Goal: Information Seeking & Learning: Learn about a topic

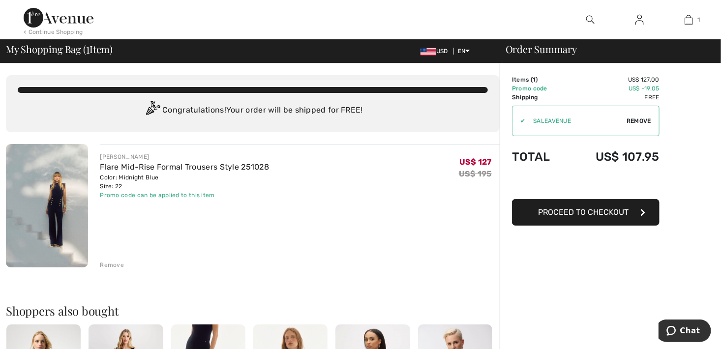
click at [36, 191] on img at bounding box center [47, 205] width 82 height 123
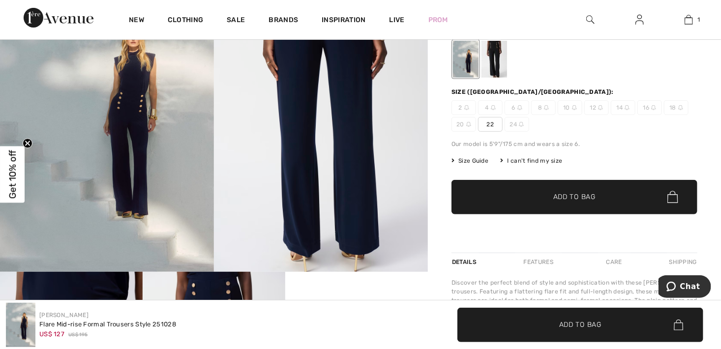
scroll to position [158, 0]
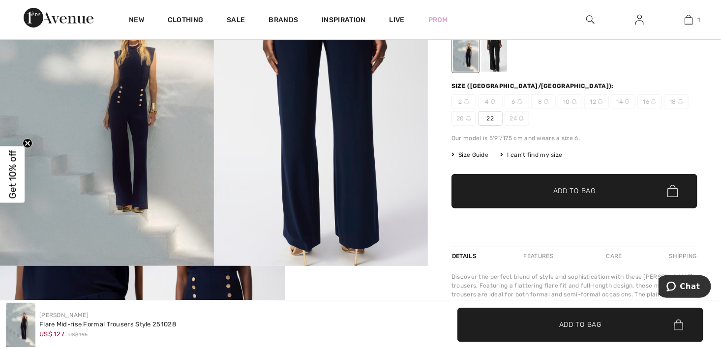
click at [142, 173] on img at bounding box center [107, 105] width 214 height 321
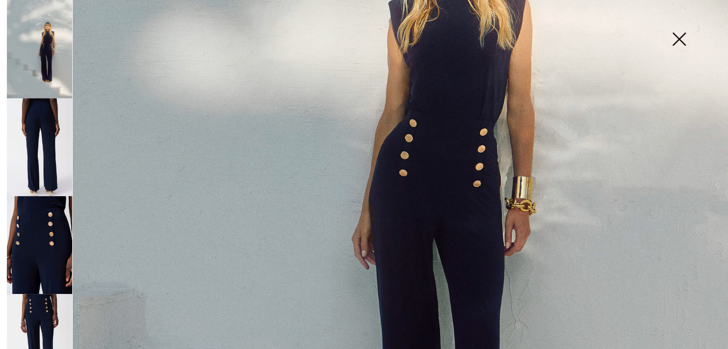
scroll to position [360, 0]
click at [41, 232] on img at bounding box center [39, 245] width 65 height 98
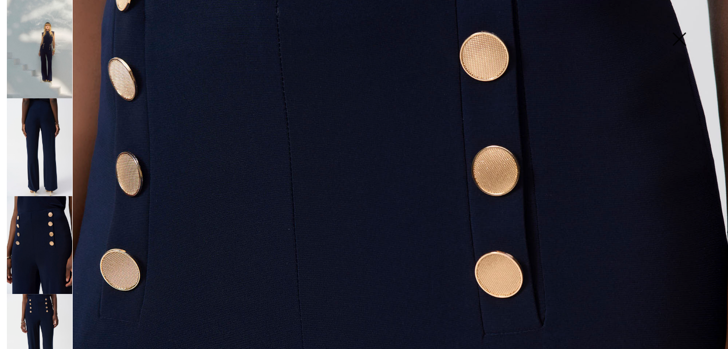
scroll to position [261, 0]
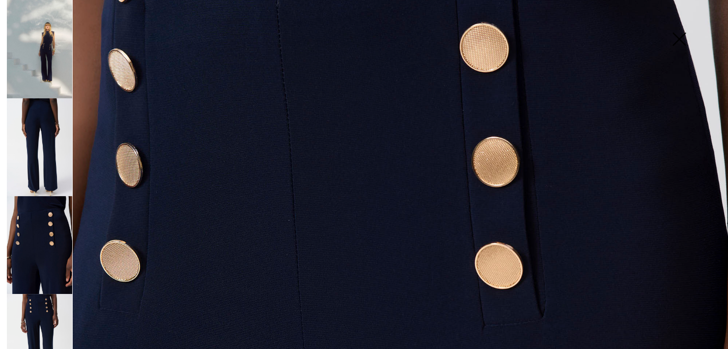
click at [36, 307] on img at bounding box center [39, 343] width 65 height 98
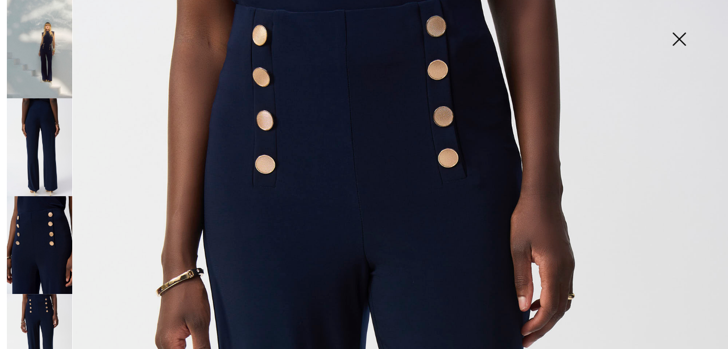
scroll to position [0, 0]
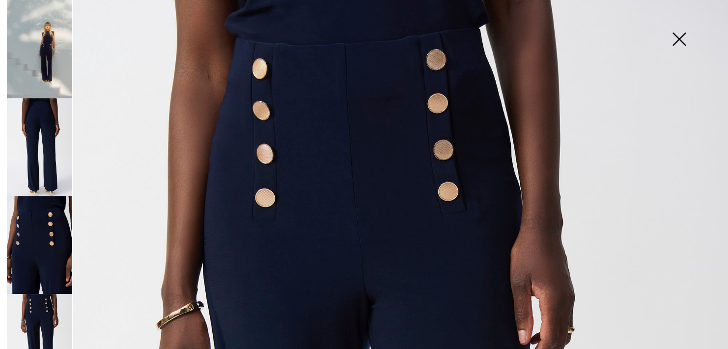
click at [44, 113] on img at bounding box center [39, 147] width 65 height 98
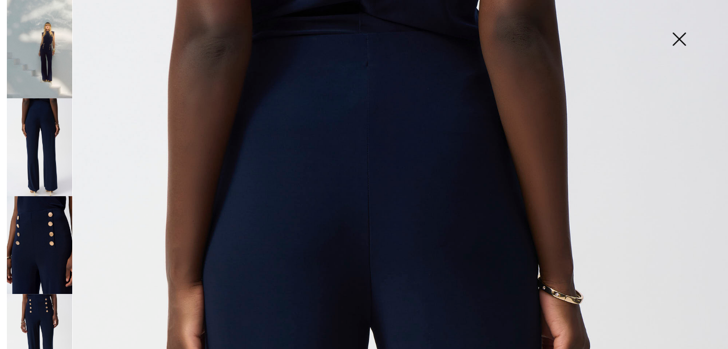
click at [677, 43] on img at bounding box center [679, 40] width 49 height 51
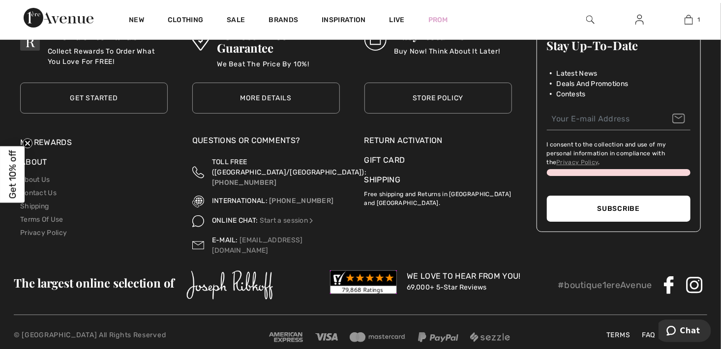
scroll to position [3594, 0]
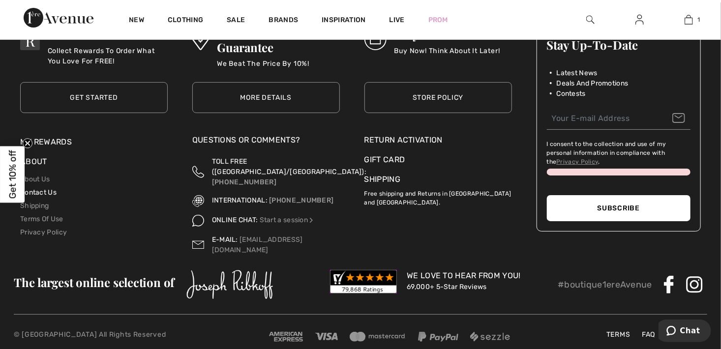
click at [35, 188] on link "Contact Us" at bounding box center [38, 192] width 36 height 8
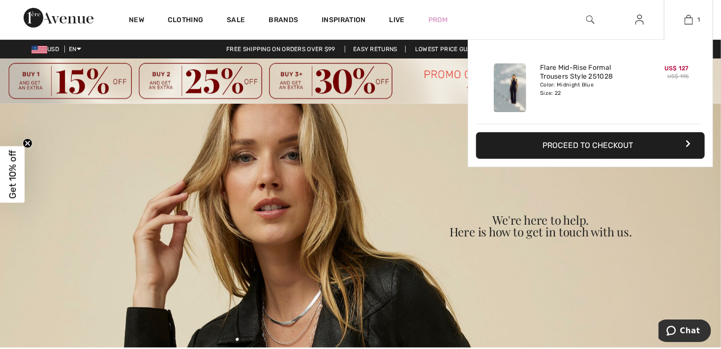
click at [514, 92] on img at bounding box center [509, 87] width 32 height 49
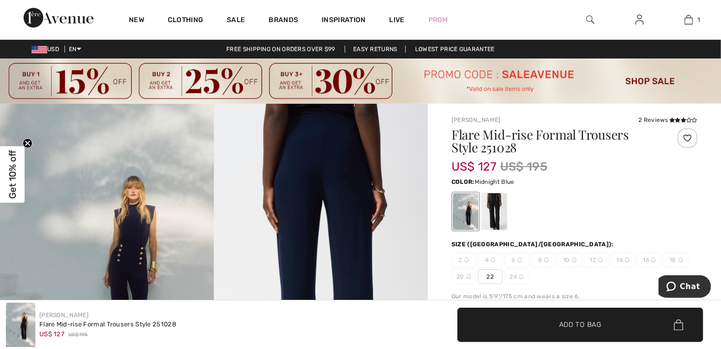
scroll to position [1, 0]
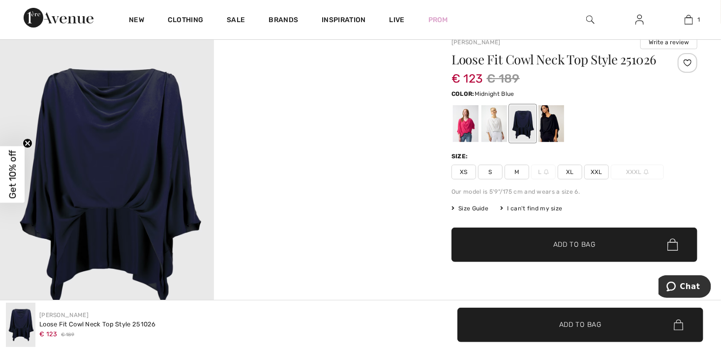
scroll to position [83, 0]
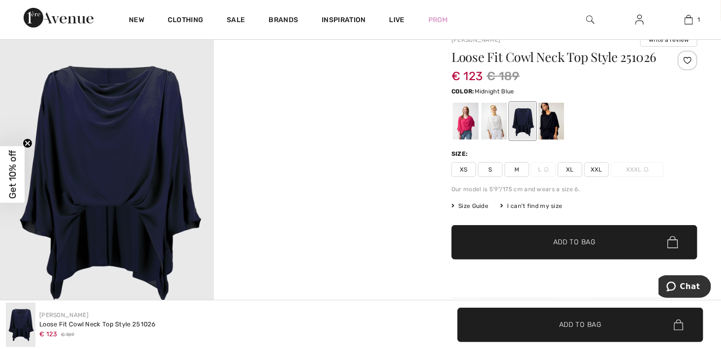
click at [520, 135] on div at bounding box center [523, 121] width 26 height 37
click at [553, 130] on div at bounding box center [551, 121] width 26 height 37
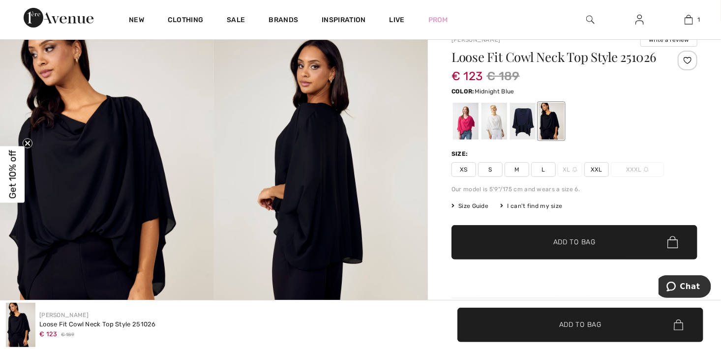
click at [522, 134] on div at bounding box center [523, 121] width 26 height 37
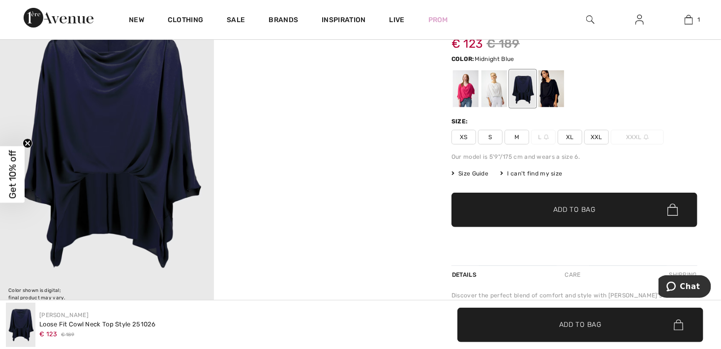
scroll to position [108, 0]
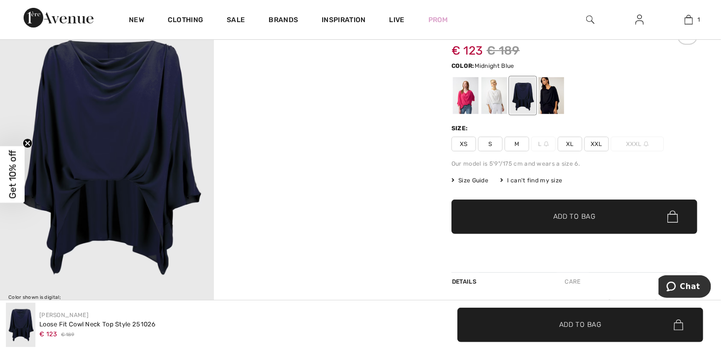
click at [29, 145] on icon "Close teaser" at bounding box center [28, 144] width 4 height 4
